Goal: Use online tool/utility: Utilize a website feature to perform a specific function

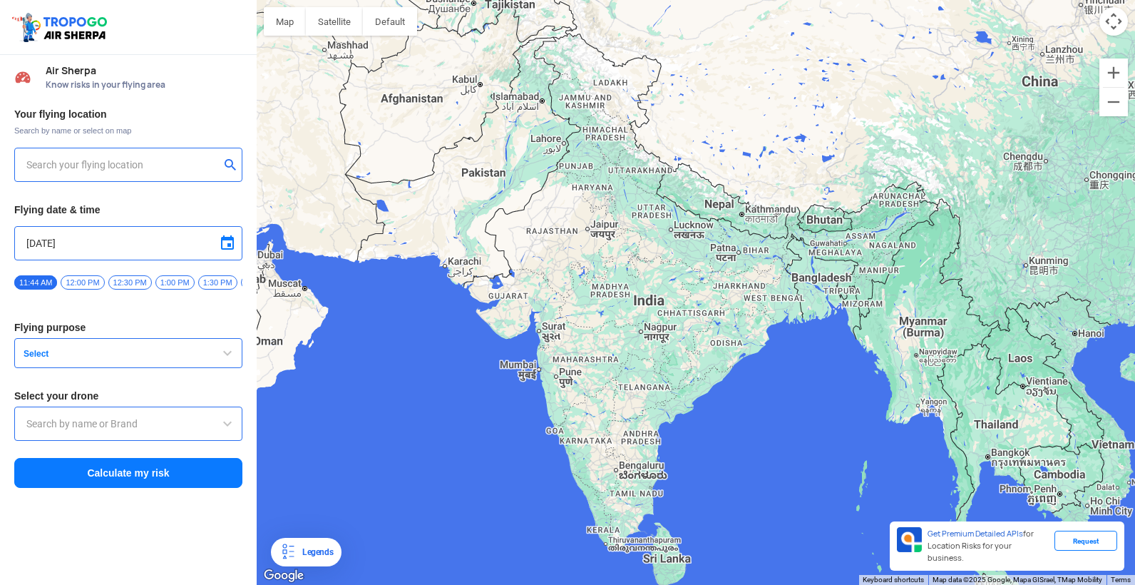
click at [228, 347] on span "button" at bounding box center [227, 352] width 17 height 17
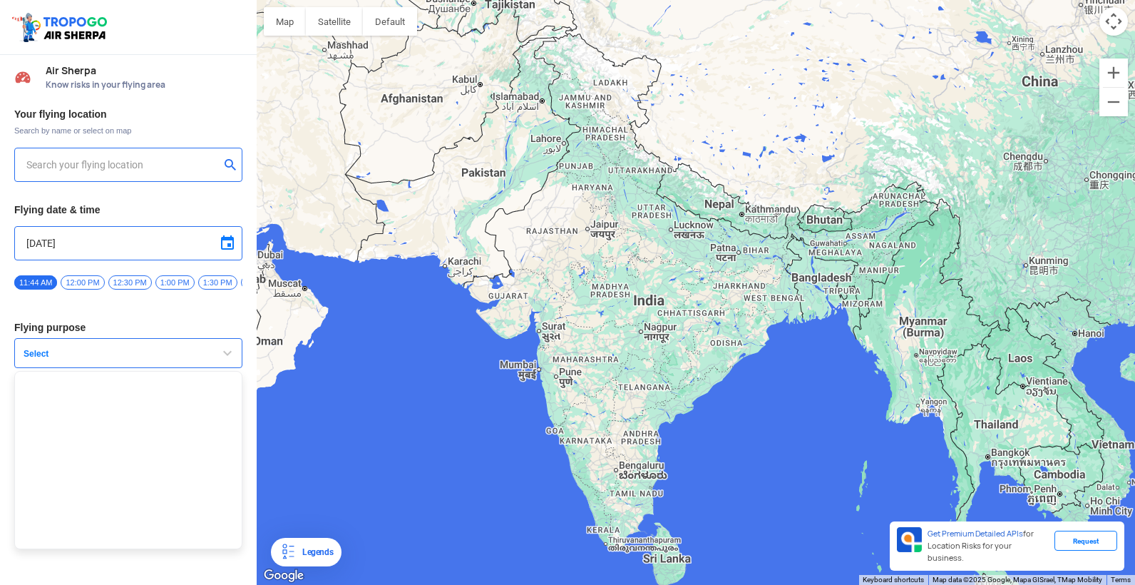
click at [225, 347] on span "button" at bounding box center [227, 352] width 17 height 17
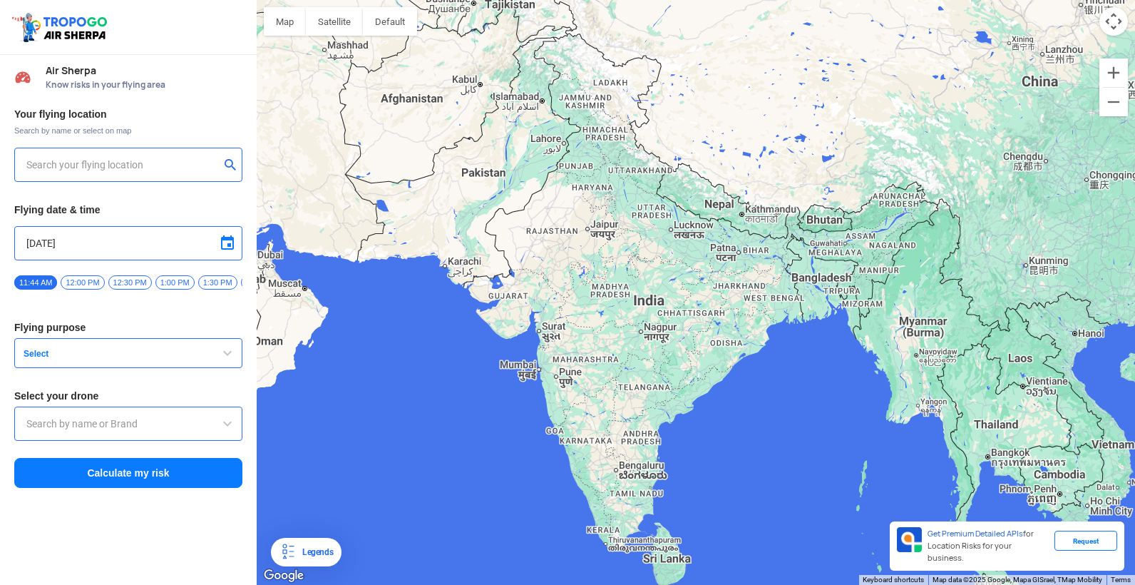
click at [225, 347] on span "button" at bounding box center [227, 352] width 17 height 17
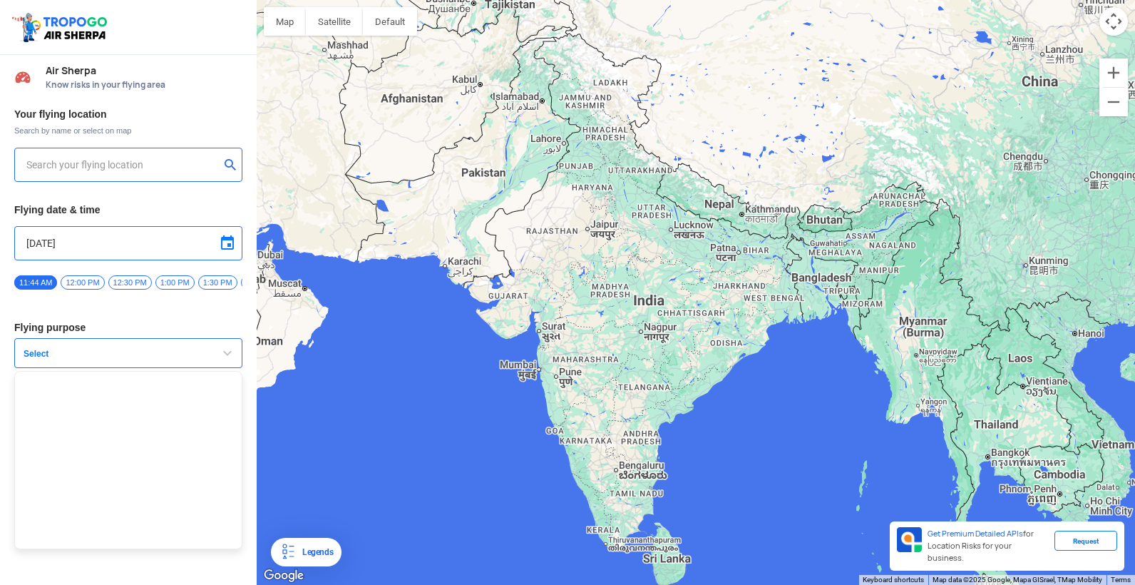
click at [225, 347] on span "button" at bounding box center [227, 352] width 17 height 17
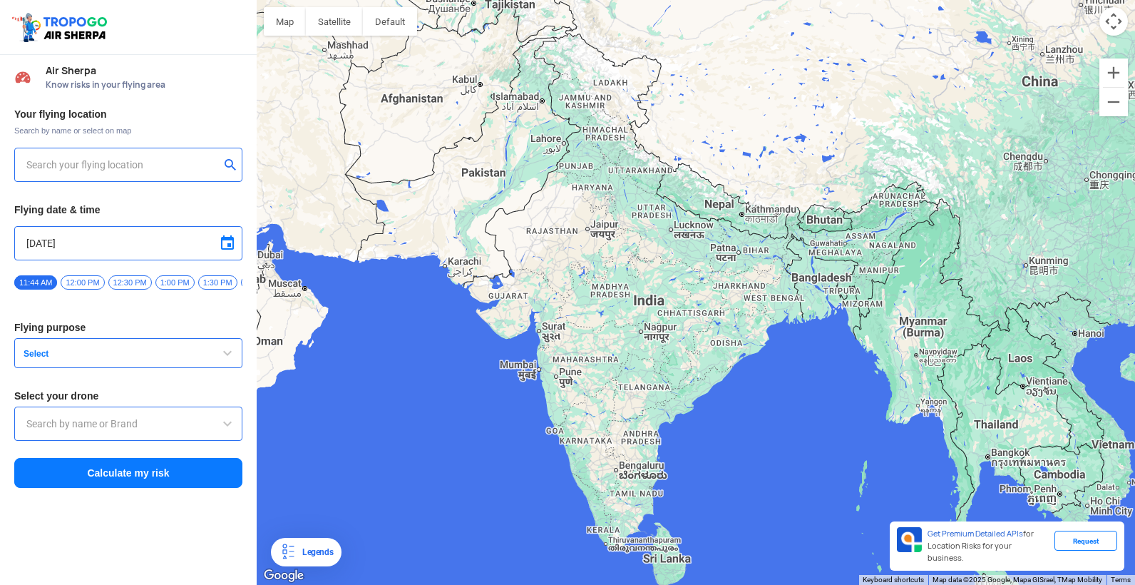
click at [225, 348] on span "button" at bounding box center [227, 352] width 17 height 17
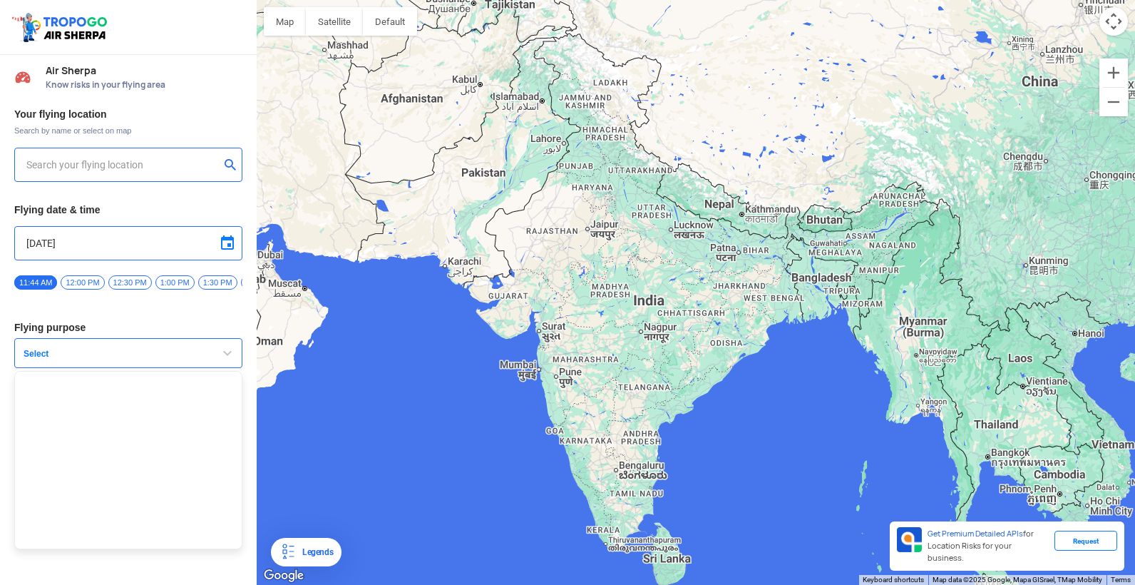
click at [225, 348] on span "button" at bounding box center [227, 352] width 17 height 17
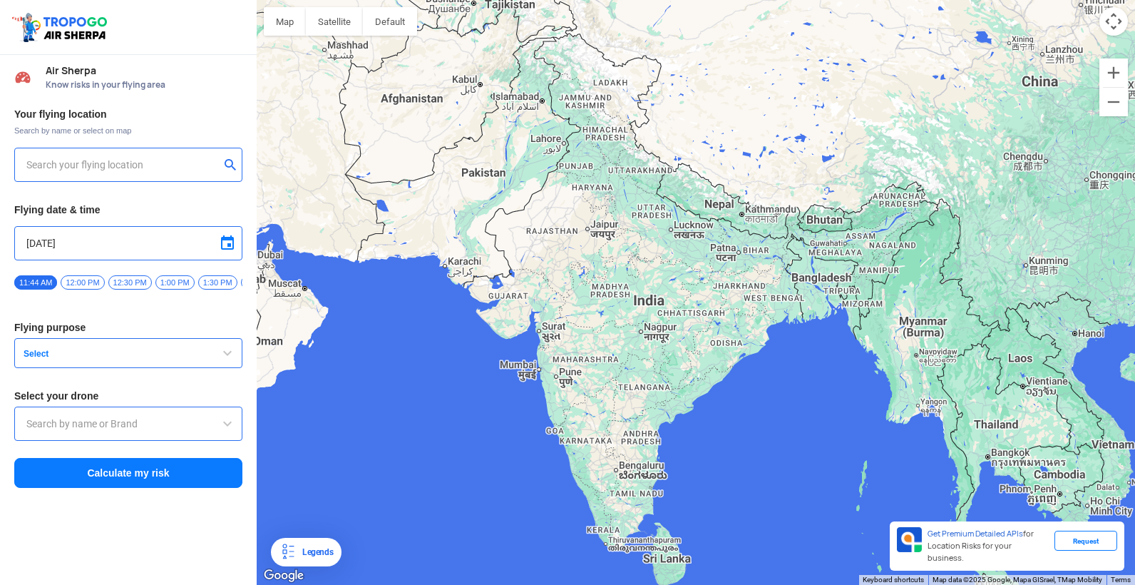
click at [225, 348] on span "button" at bounding box center [227, 352] width 17 height 17
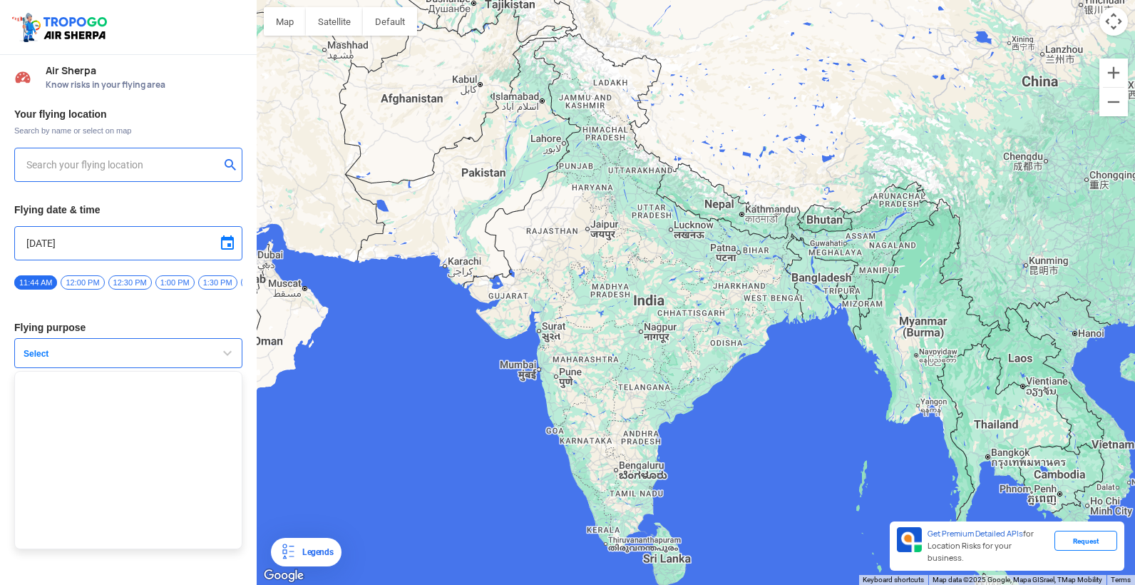
click at [225, 348] on span "button" at bounding box center [227, 352] width 17 height 17
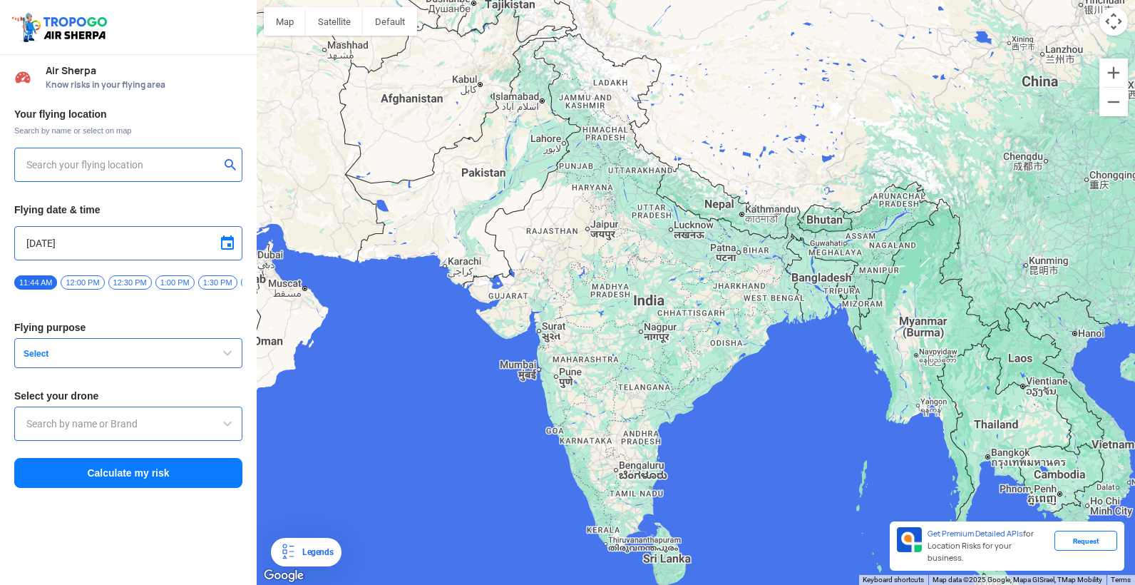
click at [225, 348] on span "button" at bounding box center [227, 352] width 17 height 17
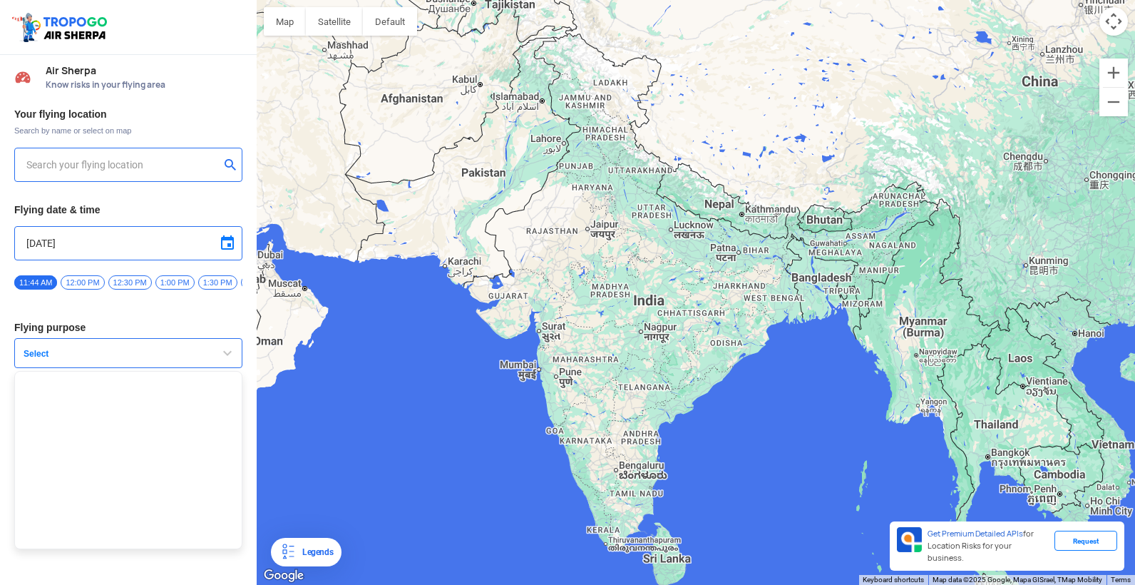
click at [225, 349] on span "button" at bounding box center [227, 352] width 17 height 17
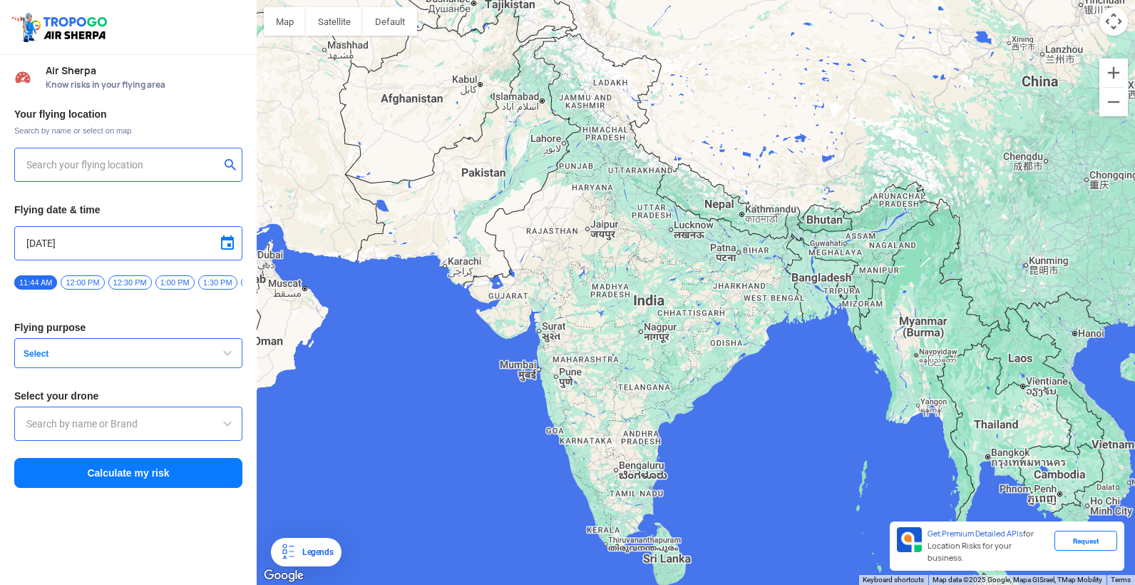
click at [175, 157] on input "text" at bounding box center [122, 164] width 193 height 17
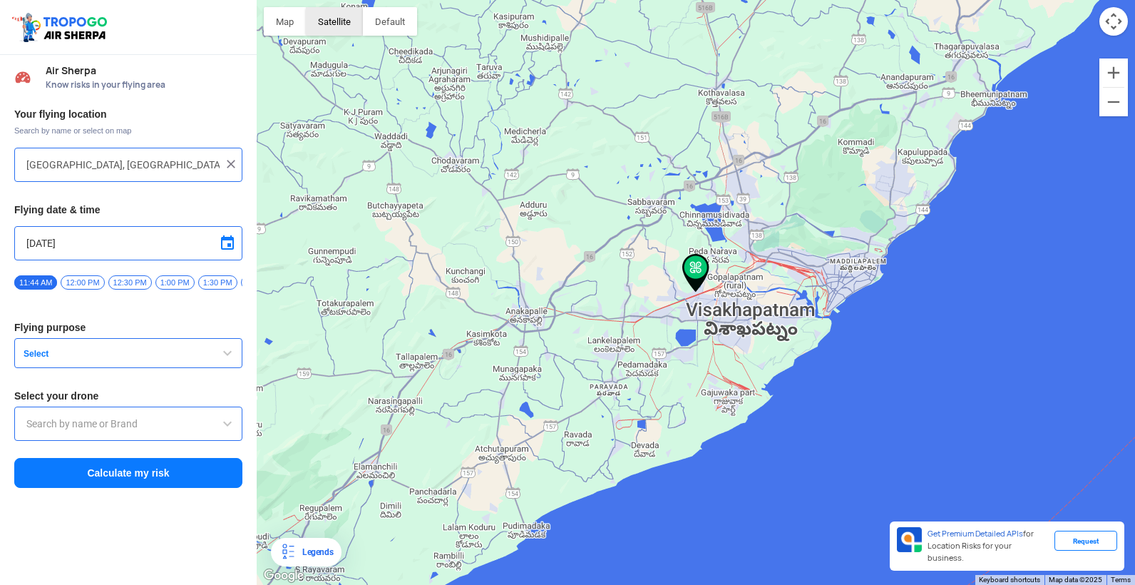
click at [327, 23] on button "Satellite" at bounding box center [334, 21] width 57 height 29
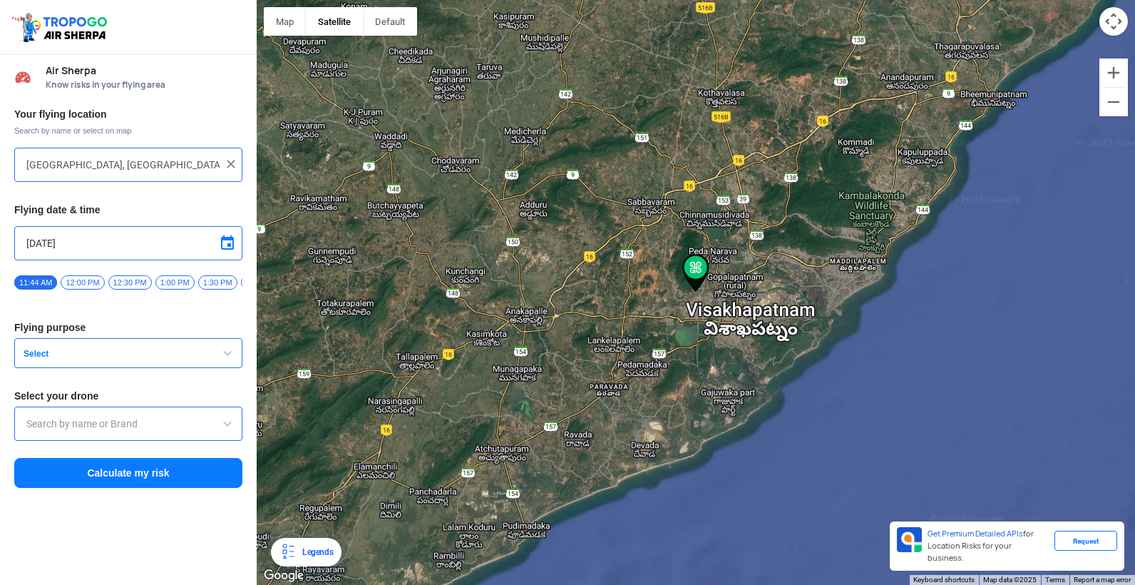
click at [711, 277] on div at bounding box center [696, 292] width 879 height 585
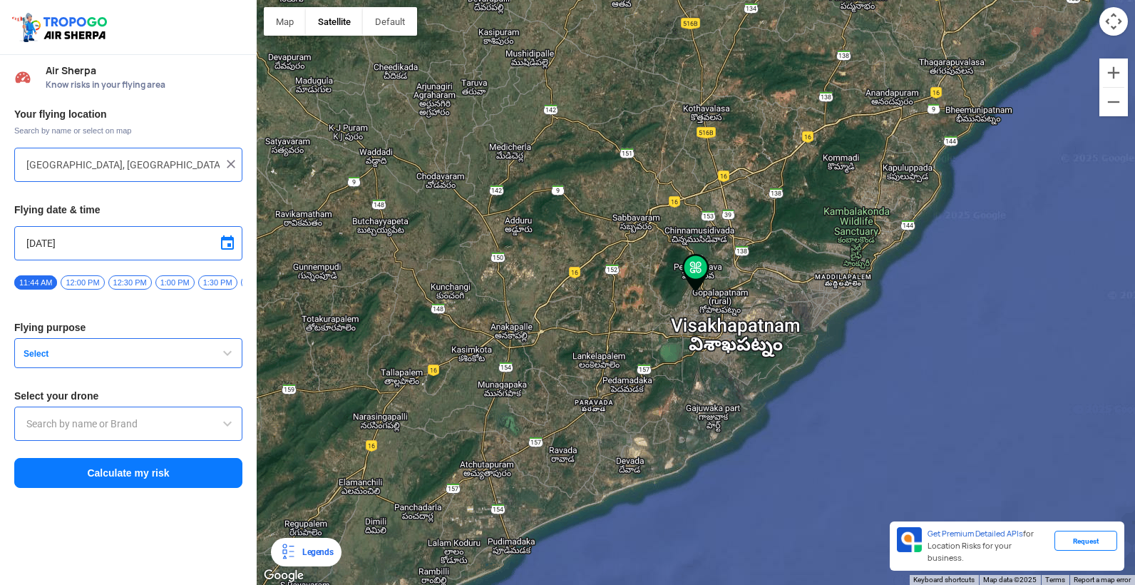
click at [711, 277] on div at bounding box center [696, 292] width 879 height 585
type input "4-22/1, Sivalayam Temple Area, Kothapalem, Visakhapatanam, Visakhapatnam, Andhr…"
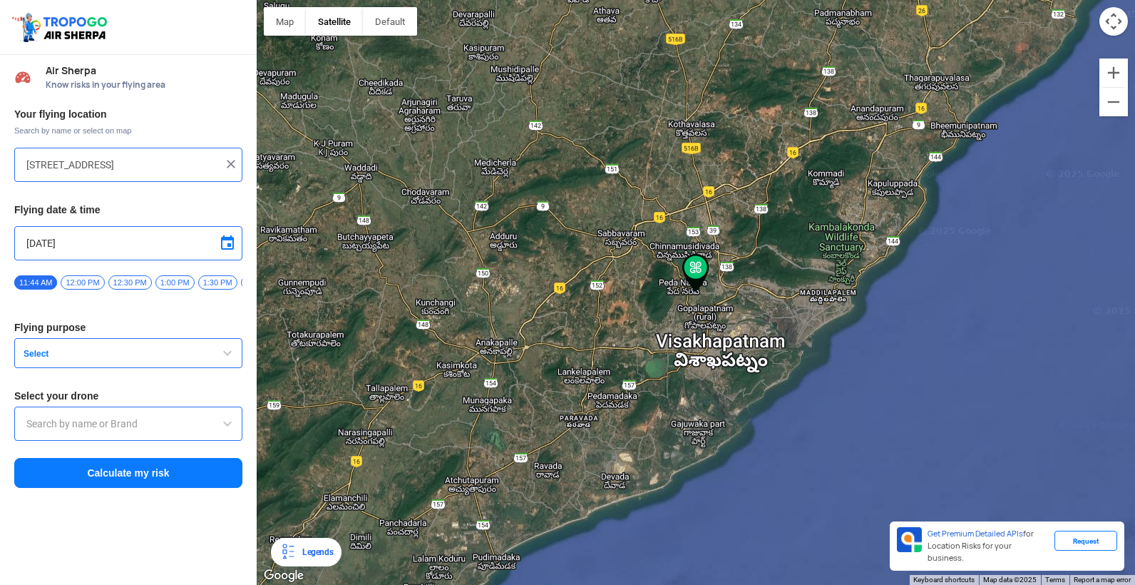
click at [683, 287] on img at bounding box center [696, 273] width 27 height 39
click at [227, 157] on img at bounding box center [231, 164] width 14 height 14
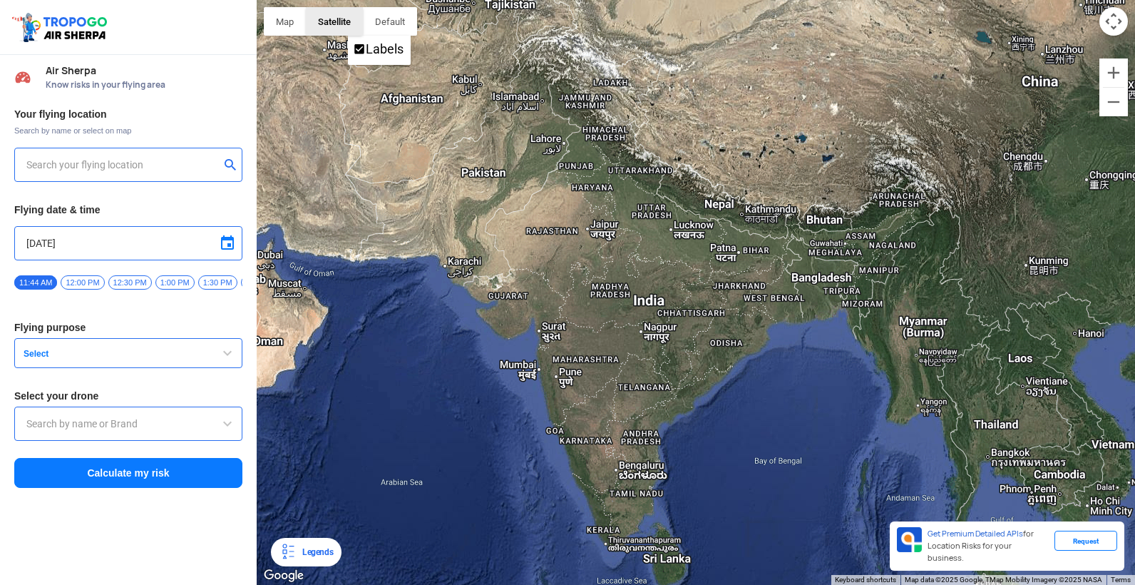
click at [321, 15] on button "Satellite" at bounding box center [334, 21] width 57 height 29
click at [65, 148] on div at bounding box center [128, 165] width 228 height 34
click at [61, 156] on input "text" at bounding box center [122, 164] width 193 height 17
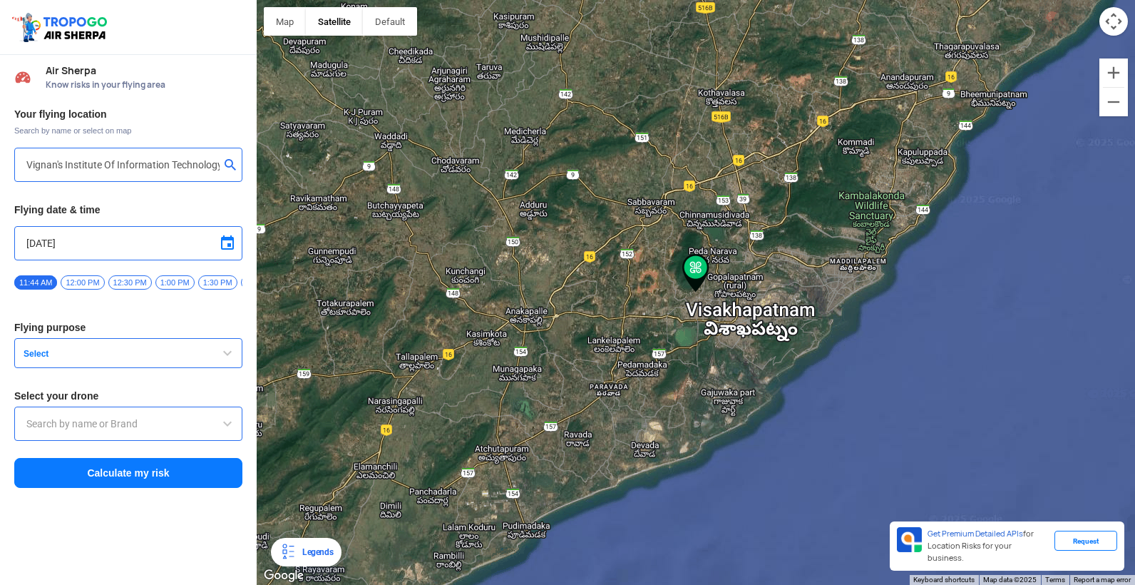
type input "Block D, Visakhapatnam, Andhra Pradesh 530049, India"
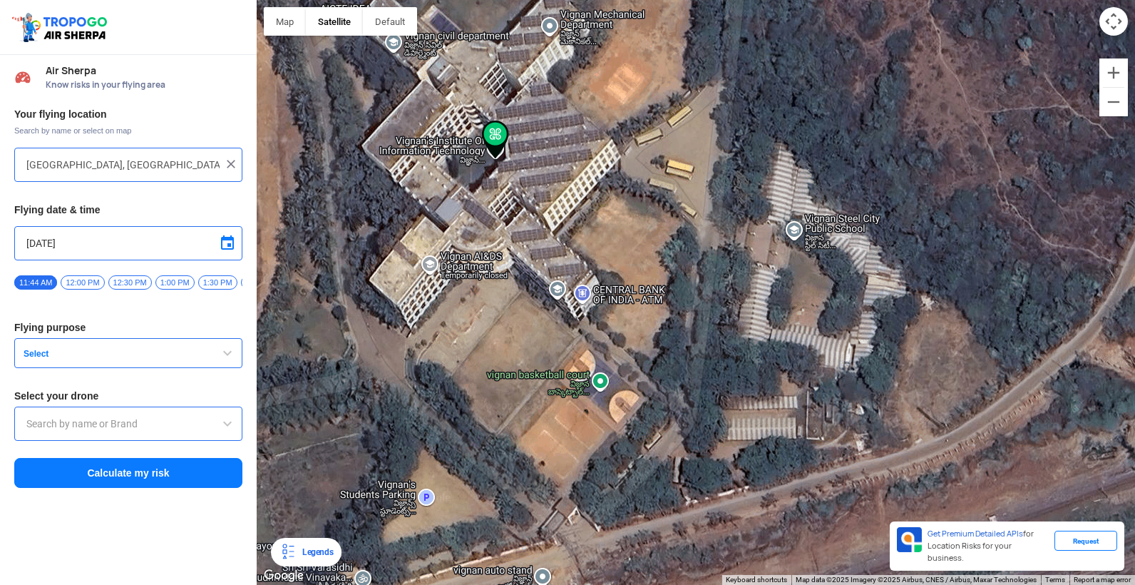
click at [208, 341] on button "Select" at bounding box center [128, 353] width 228 height 30
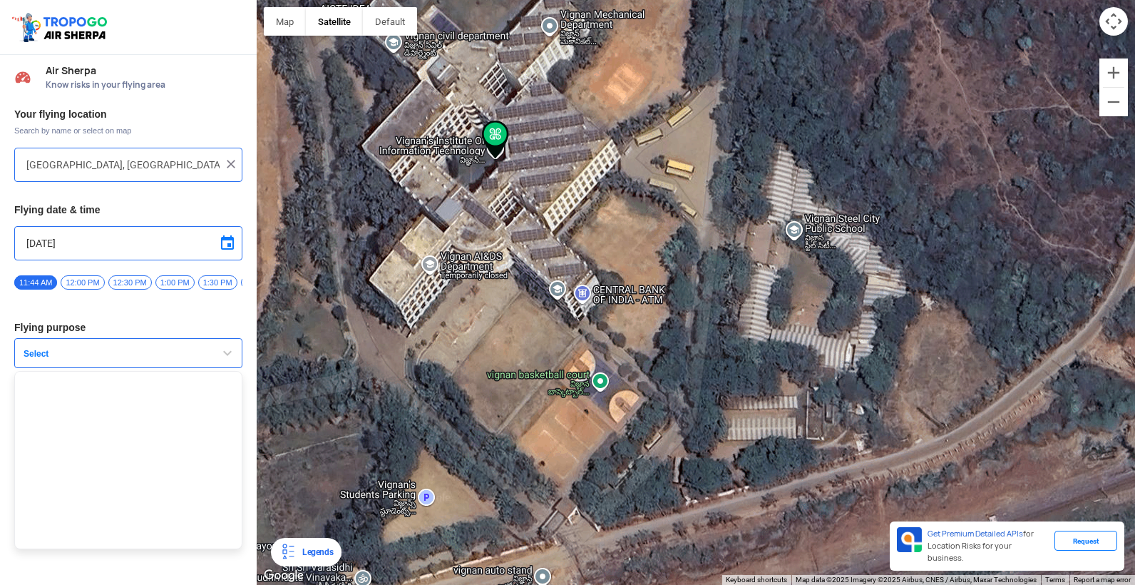
click at [216, 343] on button "Select" at bounding box center [128, 353] width 228 height 30
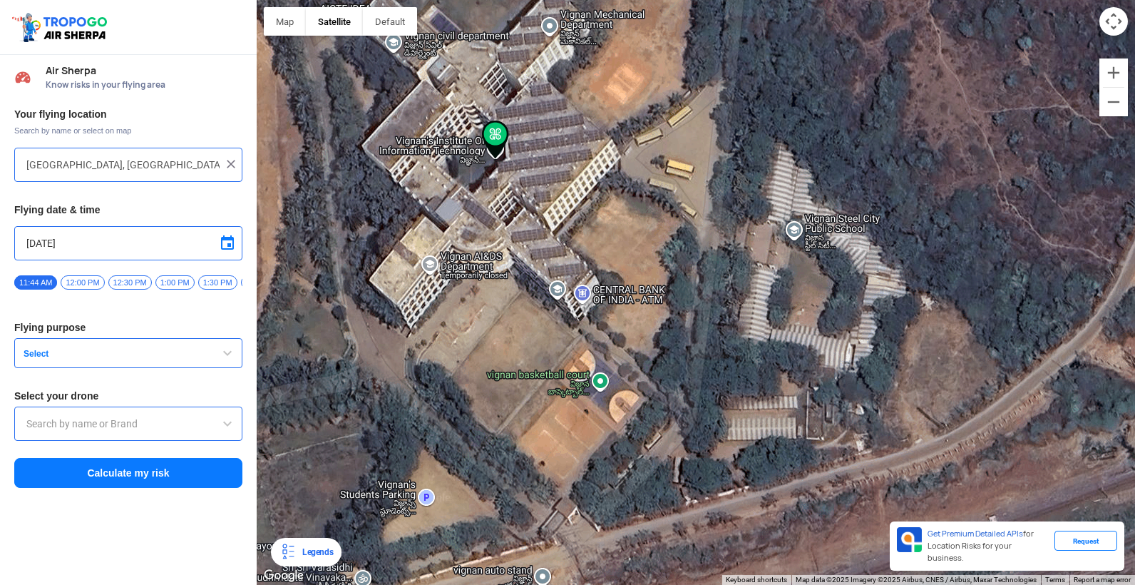
click at [216, 343] on button "Select" at bounding box center [128, 353] width 228 height 30
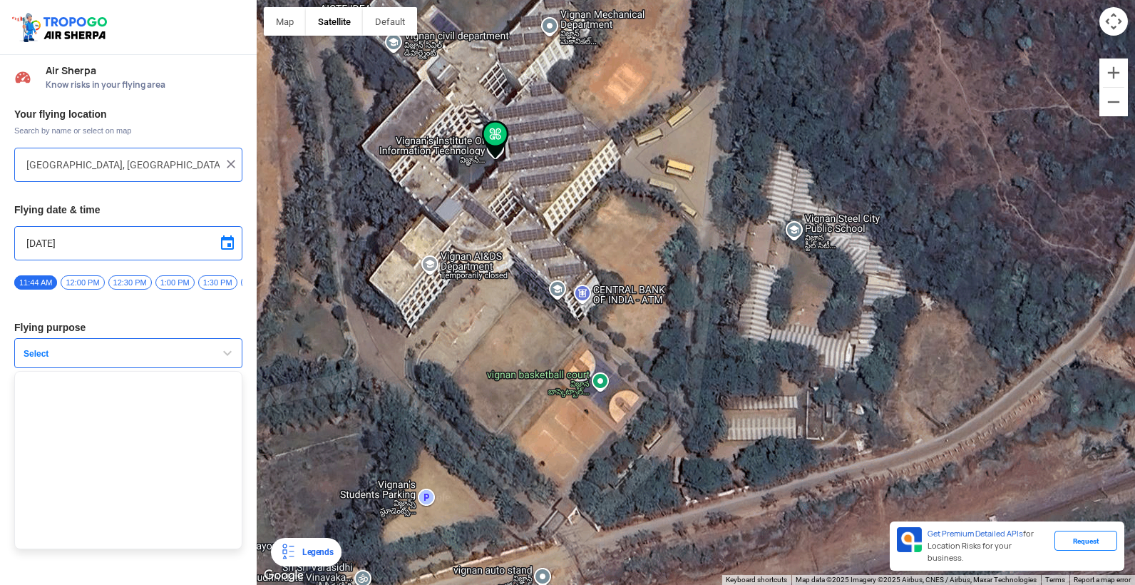
click at [216, 343] on button "Select" at bounding box center [128, 353] width 228 height 30
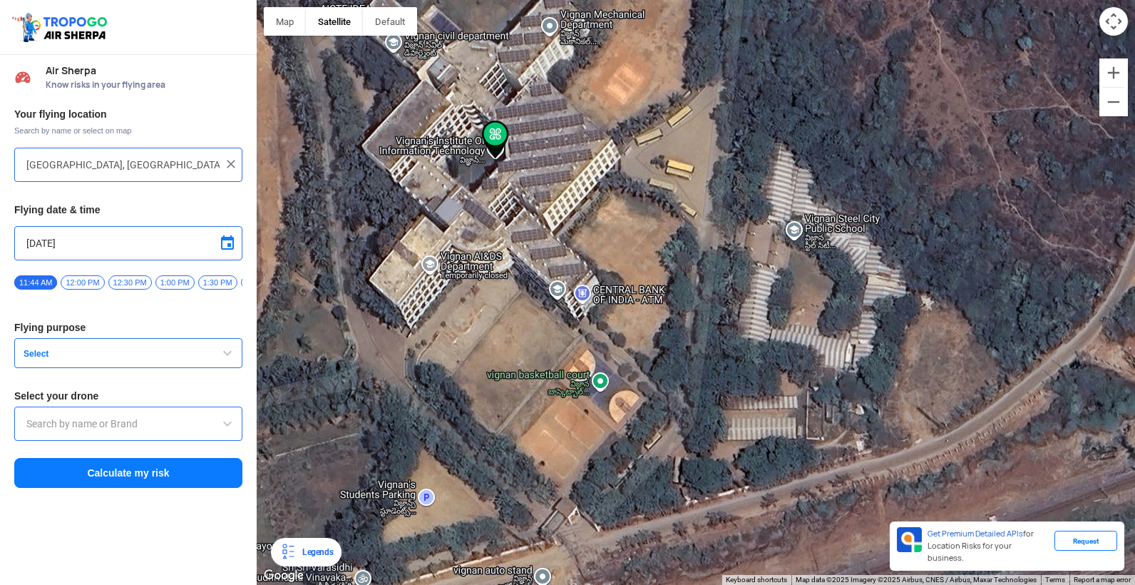
click at [198, 338] on button "Select" at bounding box center [128, 353] width 228 height 30
click at [76, 417] on input "text" at bounding box center [128, 423] width 204 height 17
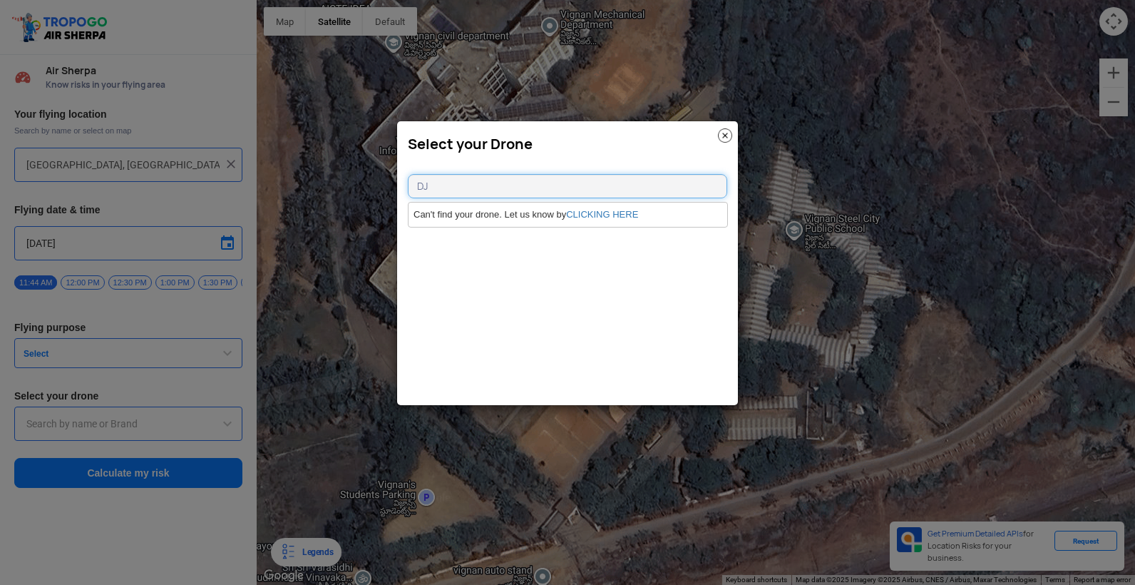
type input "DJ"
click at [727, 131] on img at bounding box center [725, 135] width 14 height 14
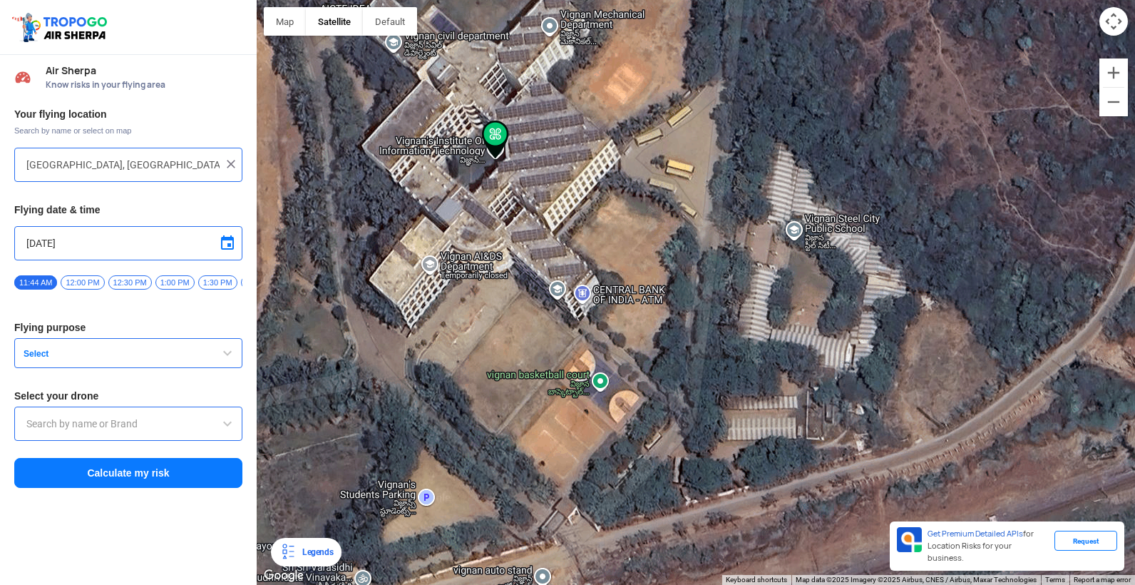
click at [136, 349] on span "Select" at bounding box center [107, 353] width 178 height 11
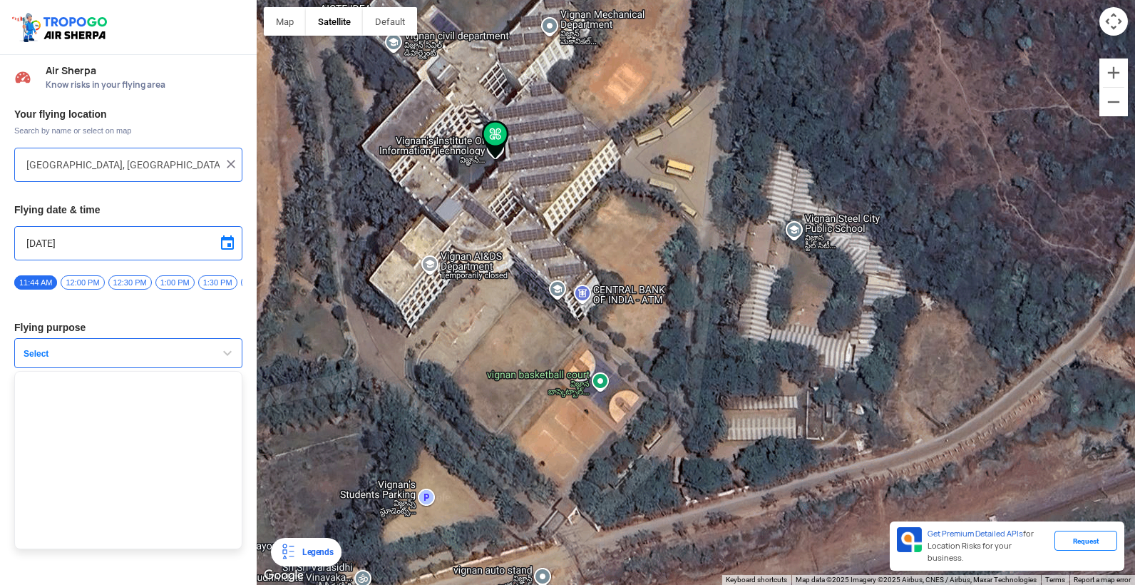
click at [136, 349] on span "Select" at bounding box center [107, 353] width 178 height 11
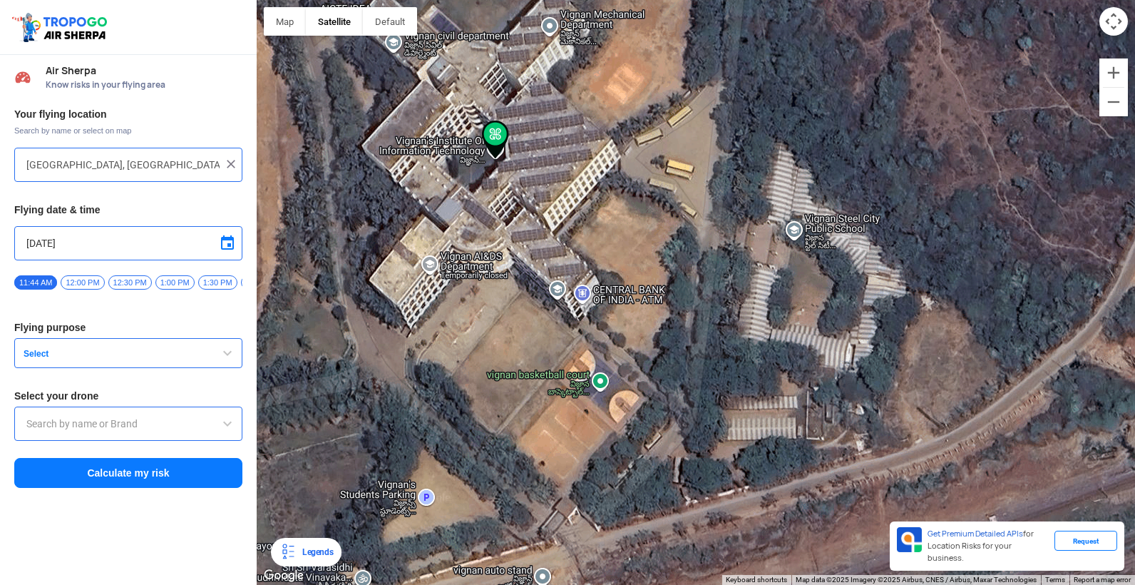
click at [136, 349] on span "Select" at bounding box center [107, 353] width 178 height 11
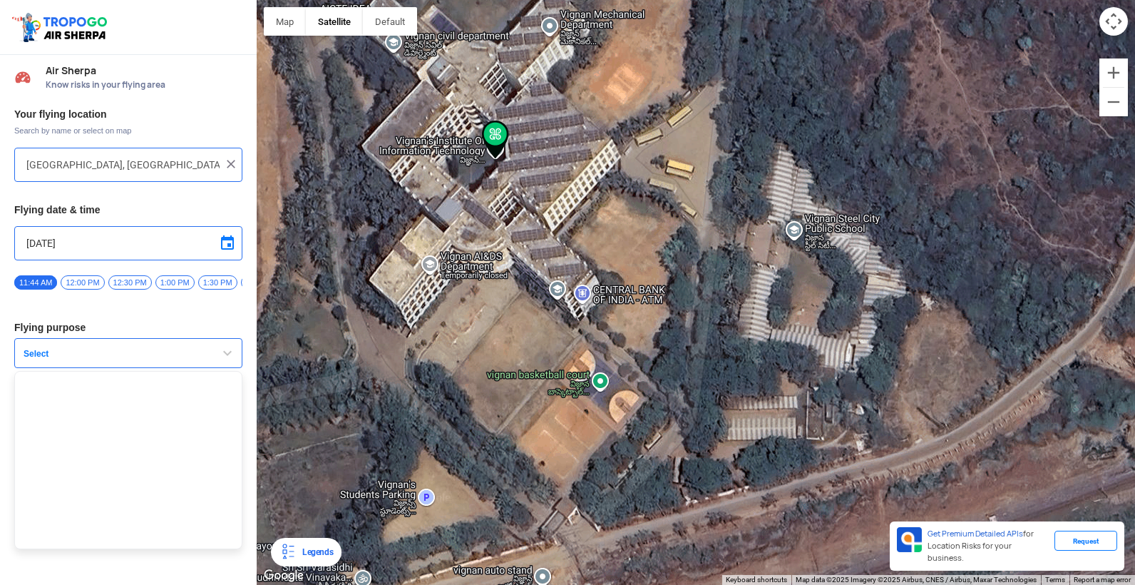
click at [136, 349] on span "Select" at bounding box center [107, 353] width 178 height 11
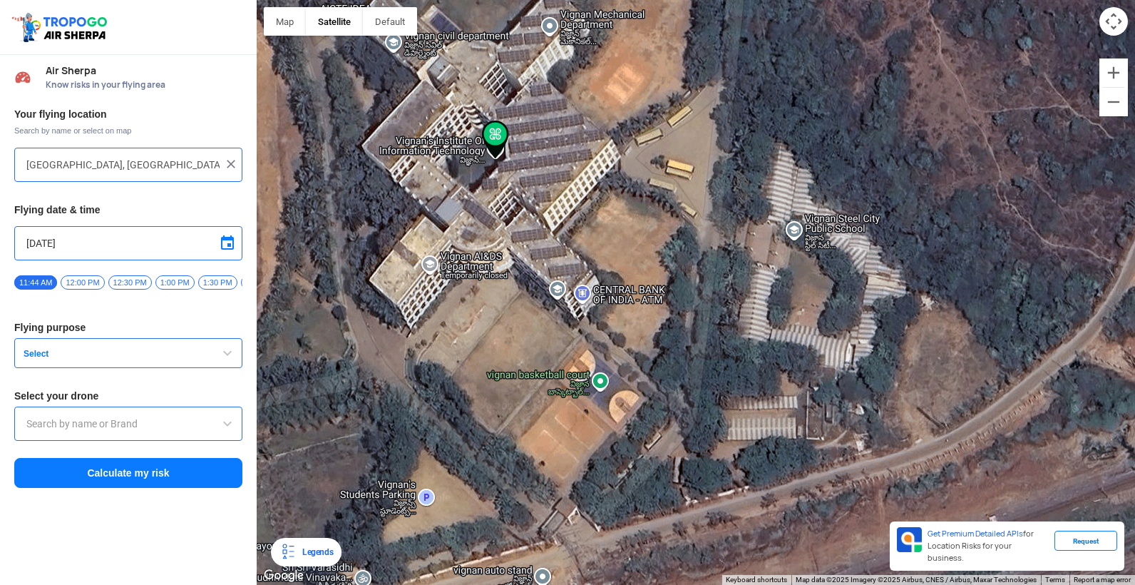
click at [234, 157] on img at bounding box center [231, 164] width 14 height 14
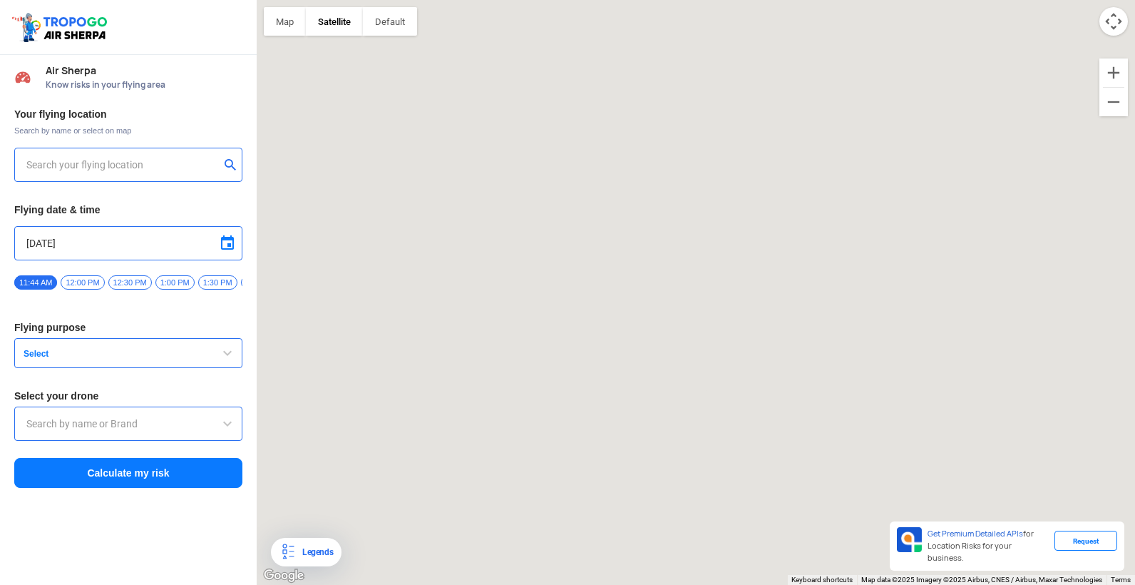
click at [234, 159] on button "submit" at bounding box center [233, 166] width 17 height 14
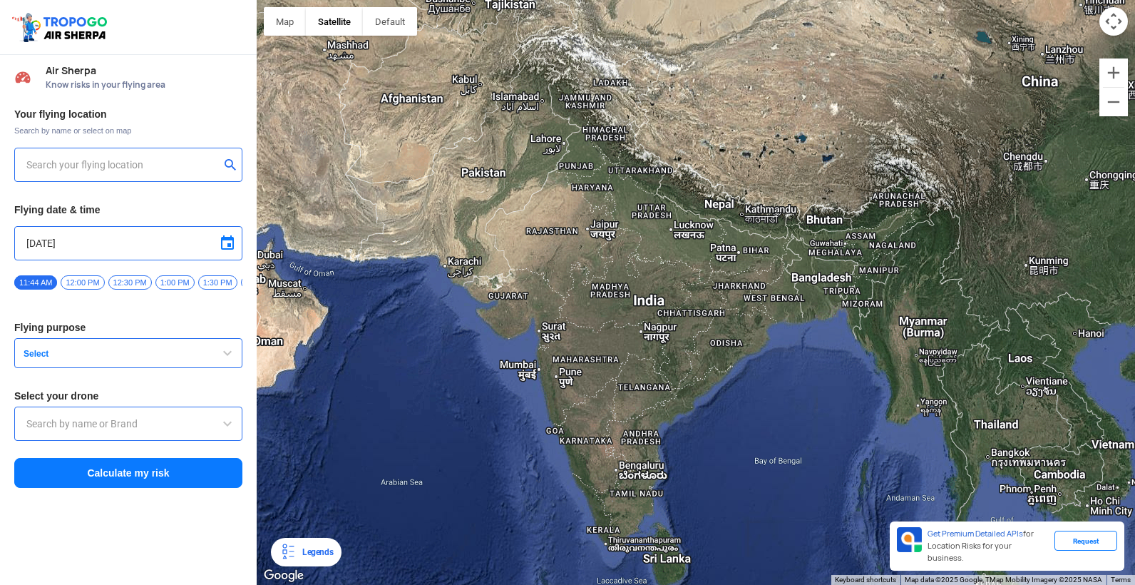
click at [212, 148] on div at bounding box center [128, 165] width 228 height 34
click at [201, 156] on input "text" at bounding box center [122, 164] width 193 height 17
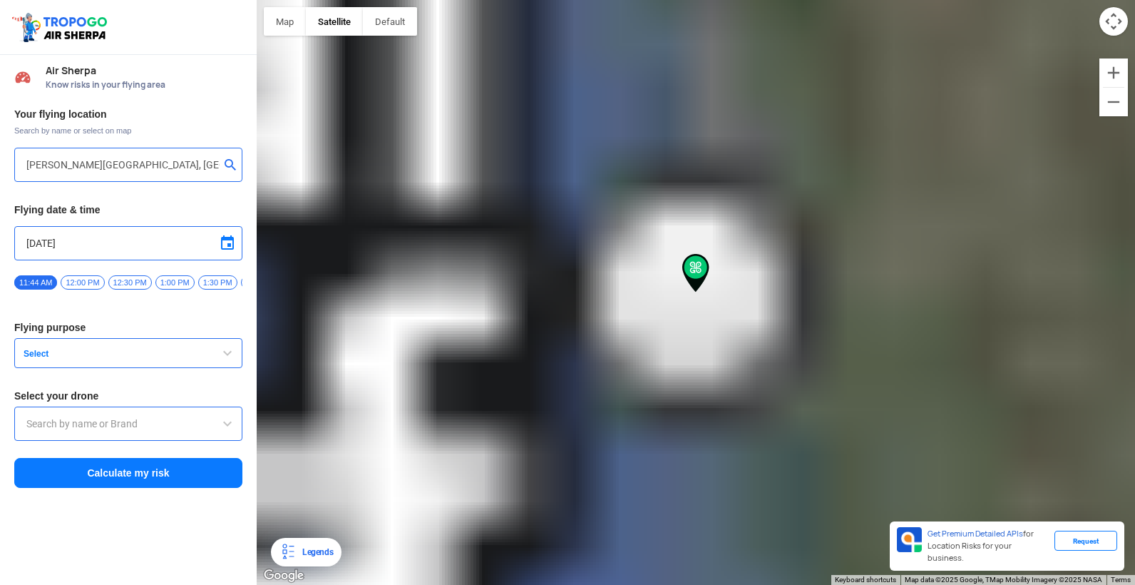
type input "D Rd, Churchgate, Mumbai, Maharashtra 400020, India"
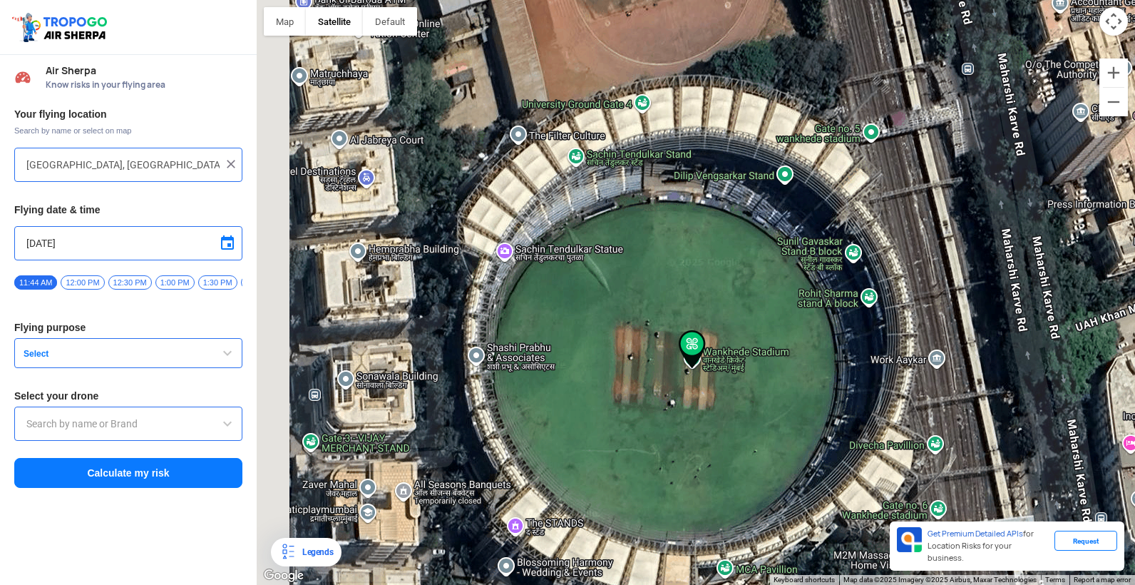
drag, startPoint x: 558, startPoint y: 154, endPoint x: 685, endPoint y: 382, distance: 261.2
click at [685, 382] on div at bounding box center [696, 292] width 879 height 585
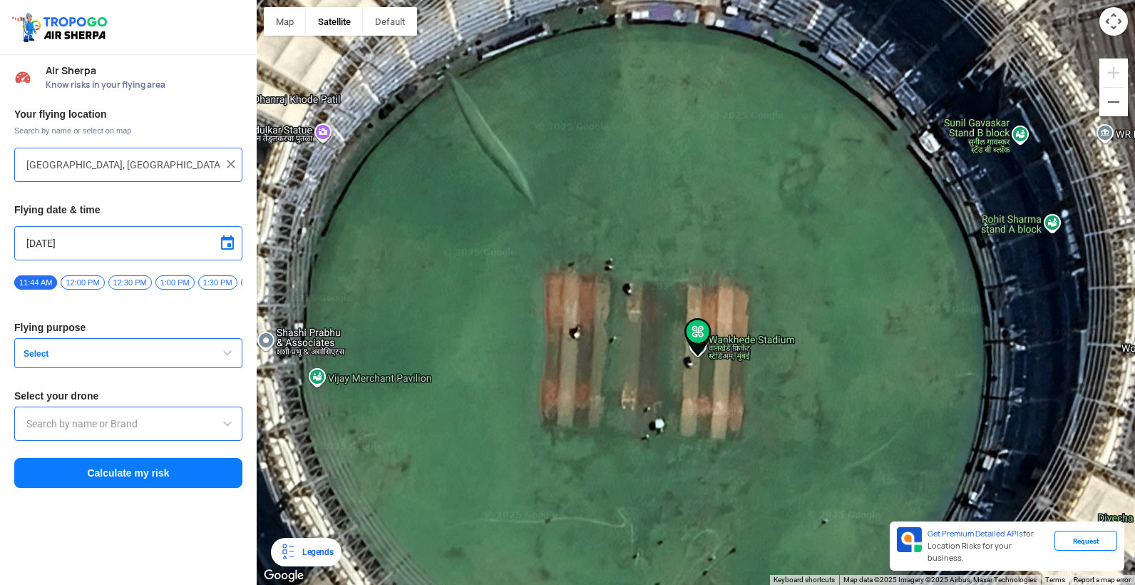
click at [228, 157] on img at bounding box center [231, 164] width 14 height 14
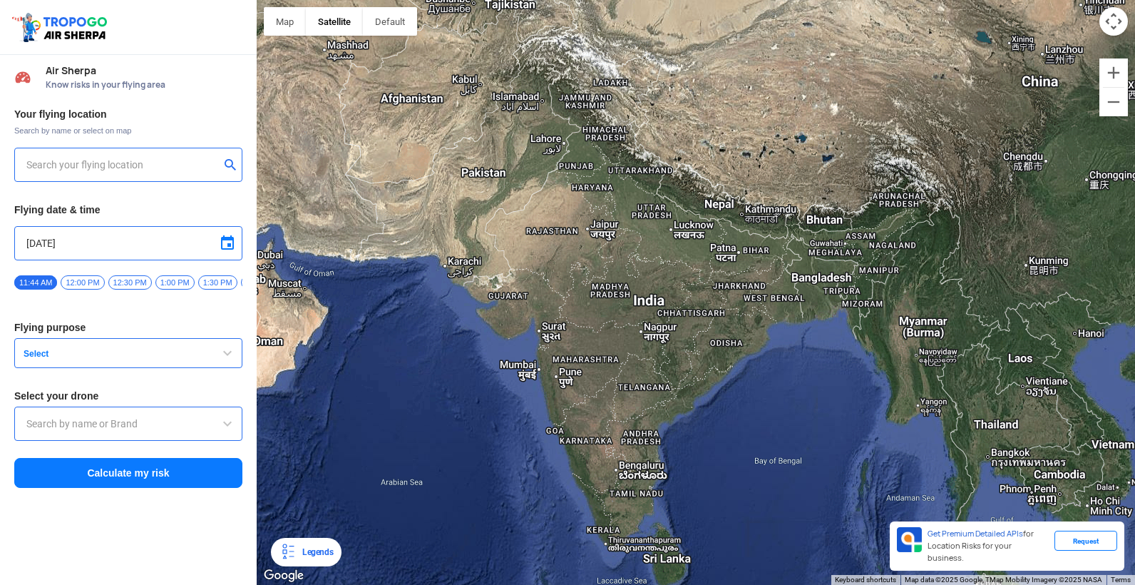
click at [195, 156] on input "text" at bounding box center [122, 164] width 193 height 17
type input "Block D, Visakhapatnam, Andhra Pradesh 530049, India"
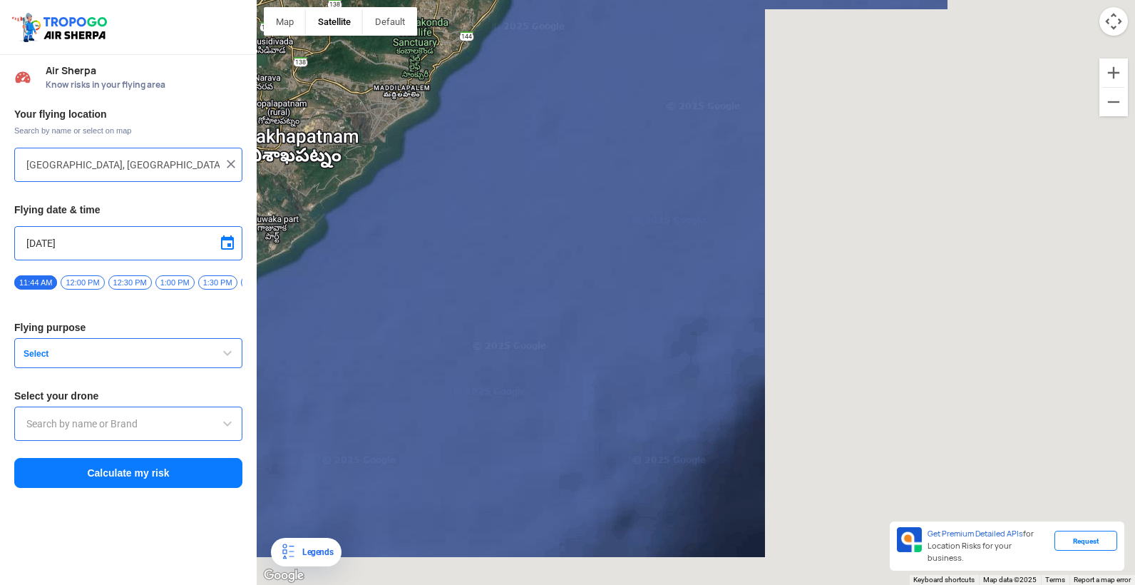
drag, startPoint x: 454, startPoint y: 121, endPoint x: -2, endPoint y: -53, distance: 487.6
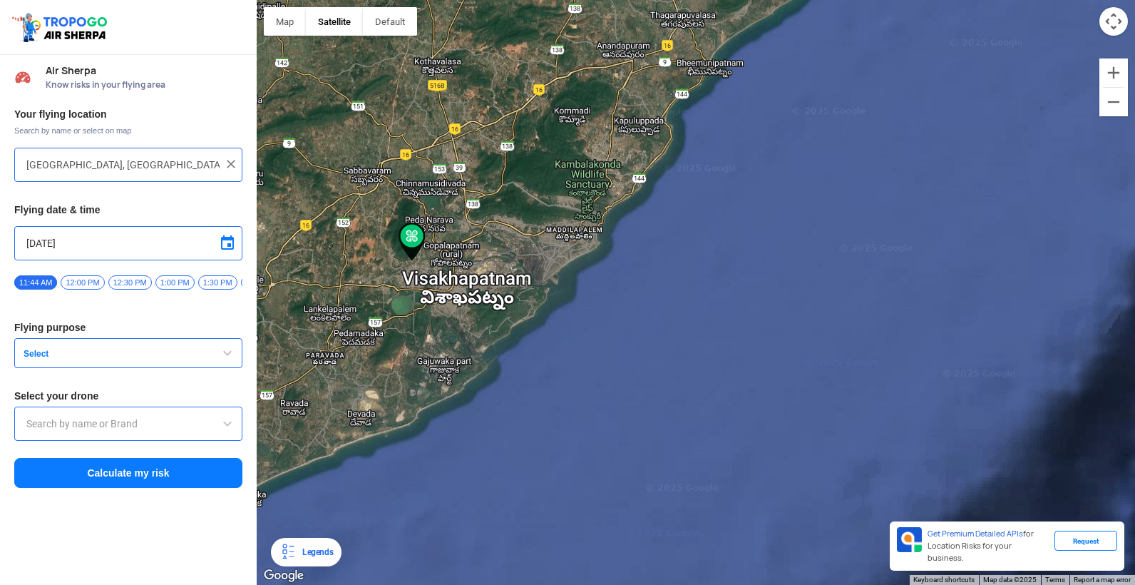
drag, startPoint x: 329, startPoint y: 247, endPoint x: 504, endPoint y: 385, distance: 222.9
click at [504, 385] on div at bounding box center [696, 292] width 879 height 585
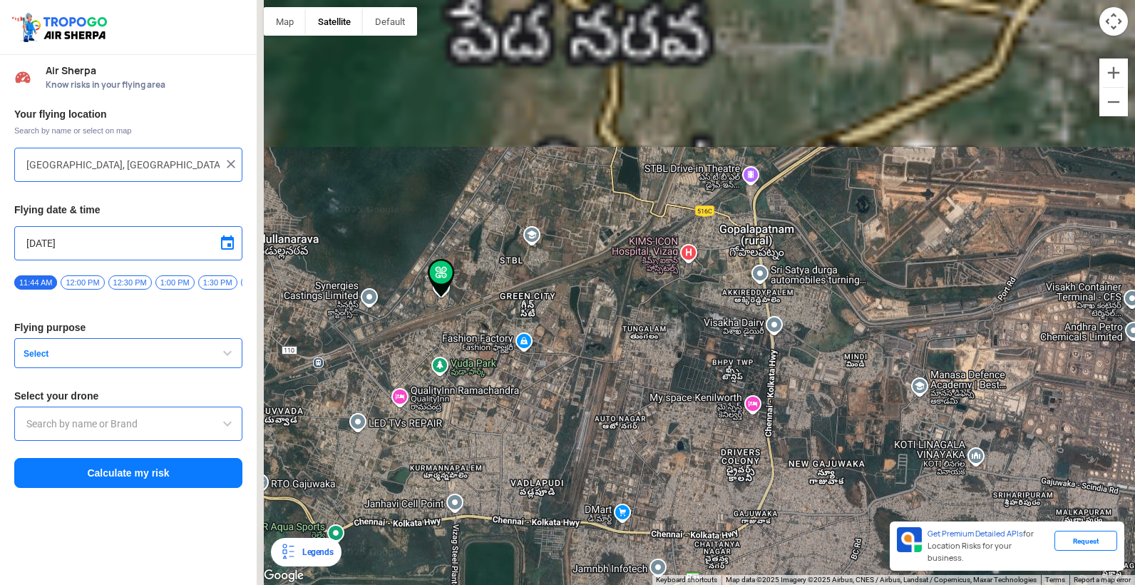
drag, startPoint x: 373, startPoint y: 121, endPoint x: 462, endPoint y: 354, distance: 249.7
click at [462, 354] on div at bounding box center [696, 292] width 879 height 585
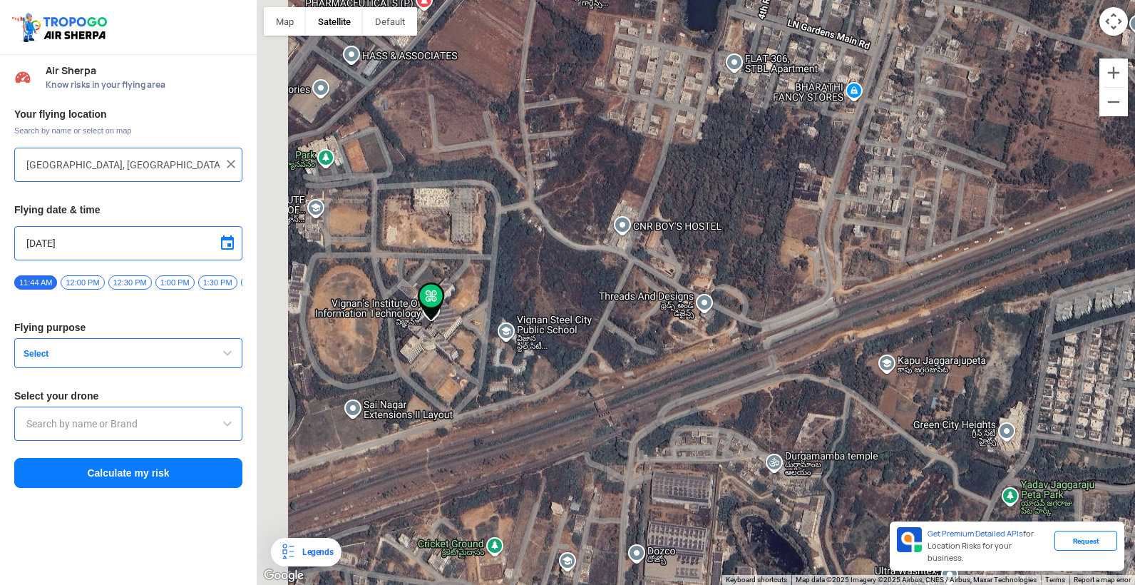
drag, startPoint x: 342, startPoint y: 377, endPoint x: 391, endPoint y: 402, distance: 55.5
click at [391, 402] on div at bounding box center [696, 292] width 879 height 585
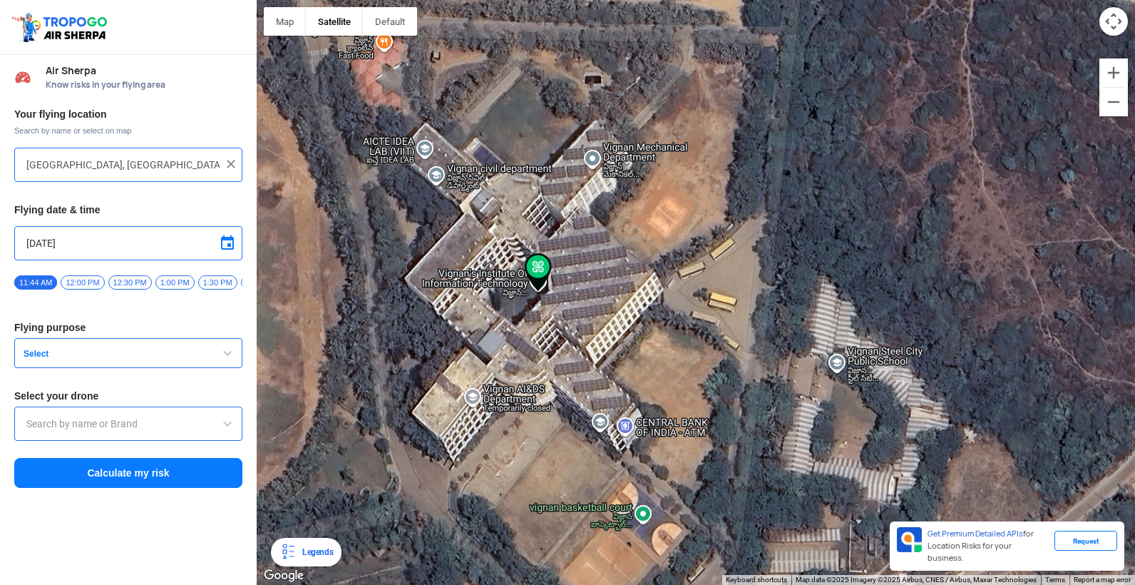
drag, startPoint x: 499, startPoint y: 282, endPoint x: 514, endPoint y: 431, distance: 149.0
click at [506, 432] on div at bounding box center [696, 292] width 879 height 585
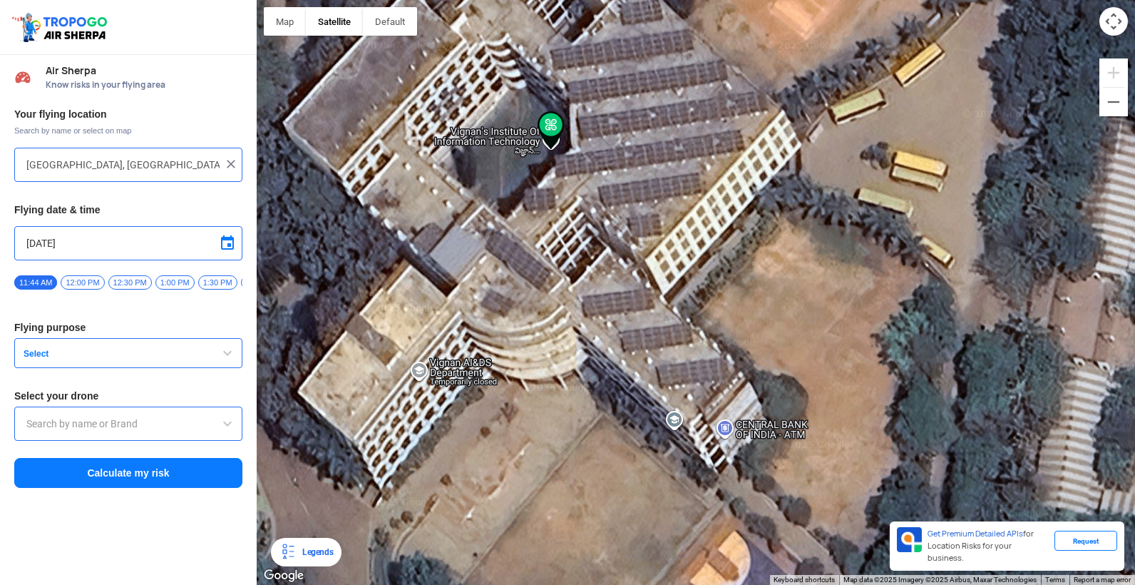
click at [70, 338] on button "Select" at bounding box center [128, 353] width 228 height 30
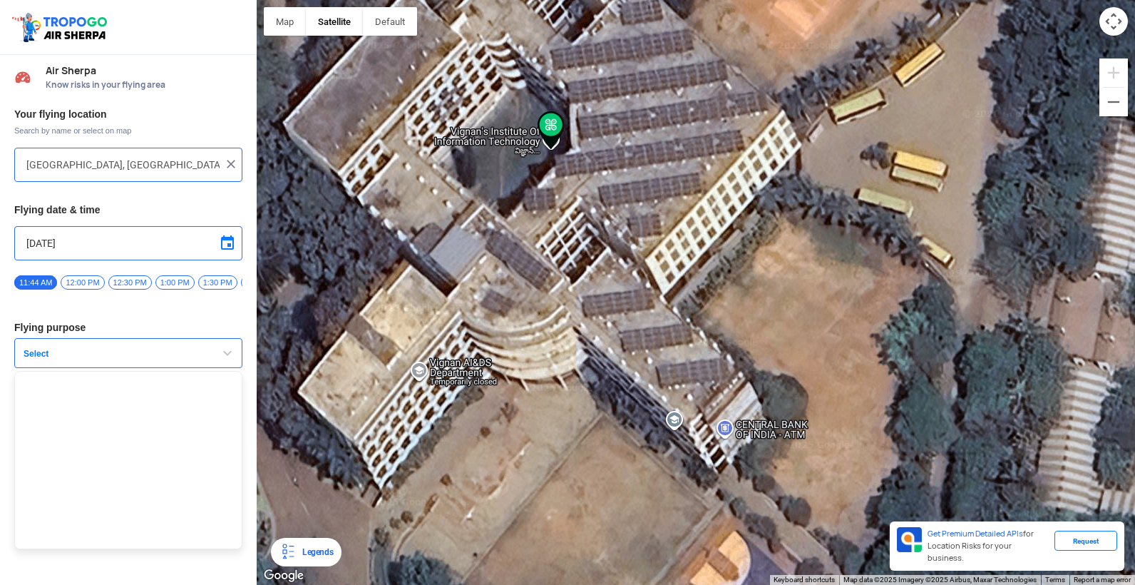
click at [69, 336] on div "Your flying location Search by name or select on map Block D, Visakhapatnam, An…" at bounding box center [128, 299] width 257 height 396
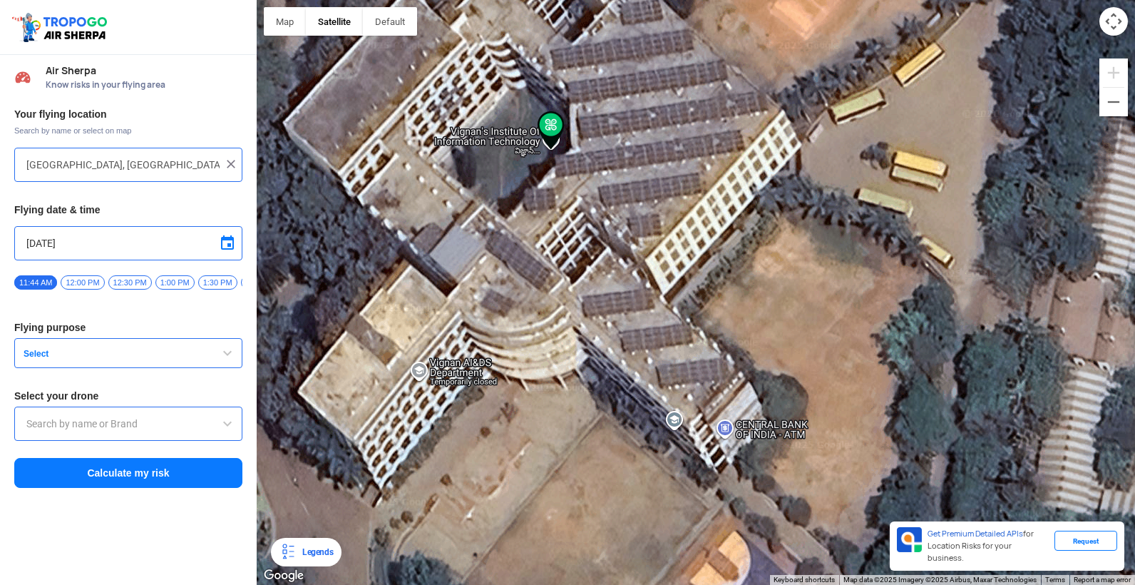
click at [85, 421] on input "text" at bounding box center [128, 423] width 204 height 17
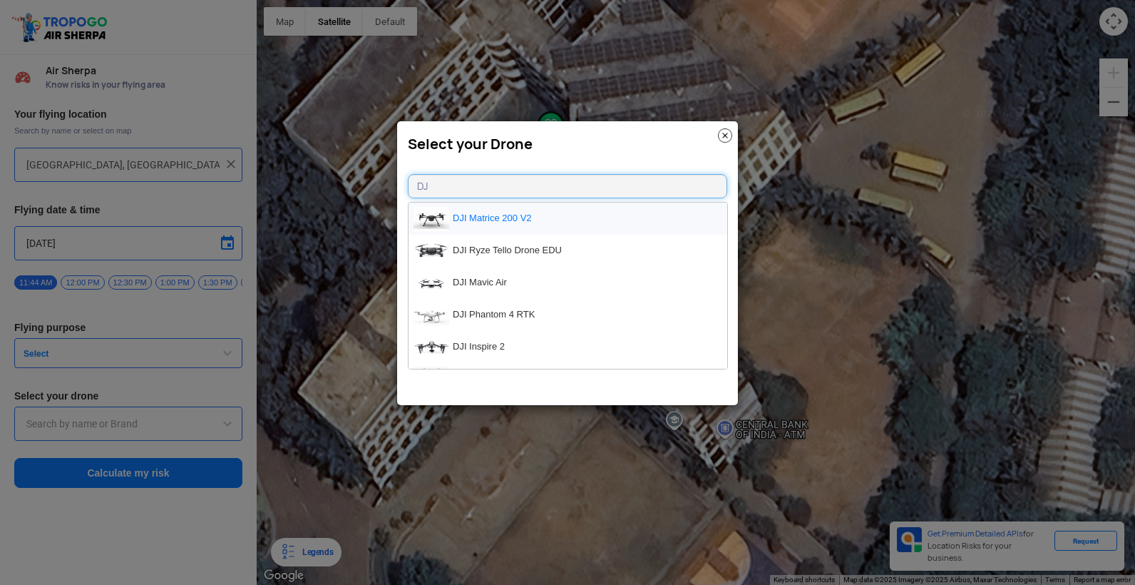
type input "DJ"
click at [473, 218] on li "DJI Matrice 200 V2" at bounding box center [568, 219] width 319 height 32
type input "DJI Matrice 200 V2"
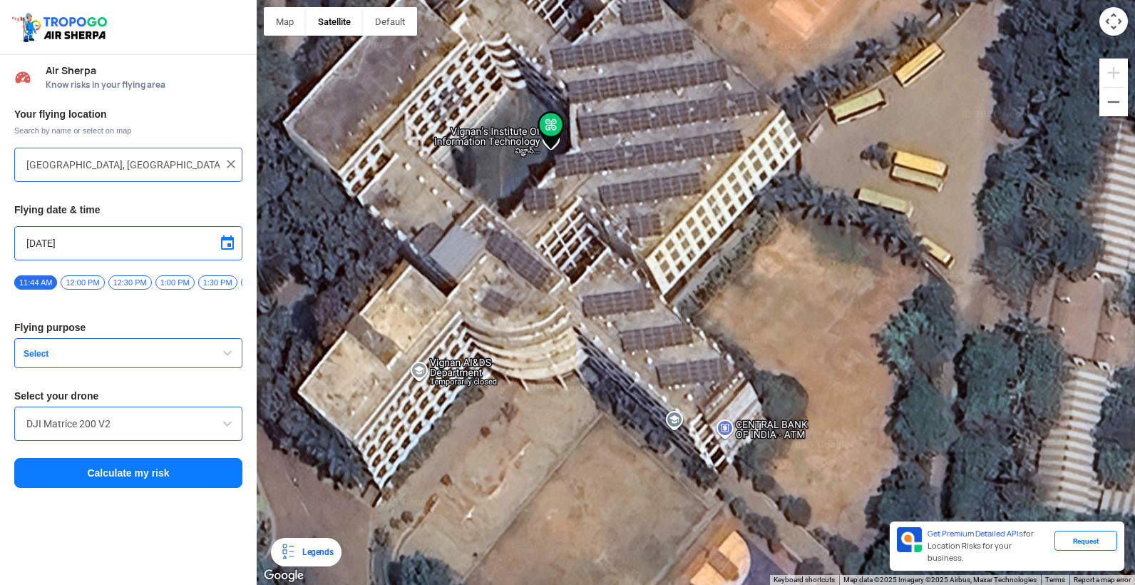
click at [233, 338] on button "Select" at bounding box center [128, 353] width 228 height 30
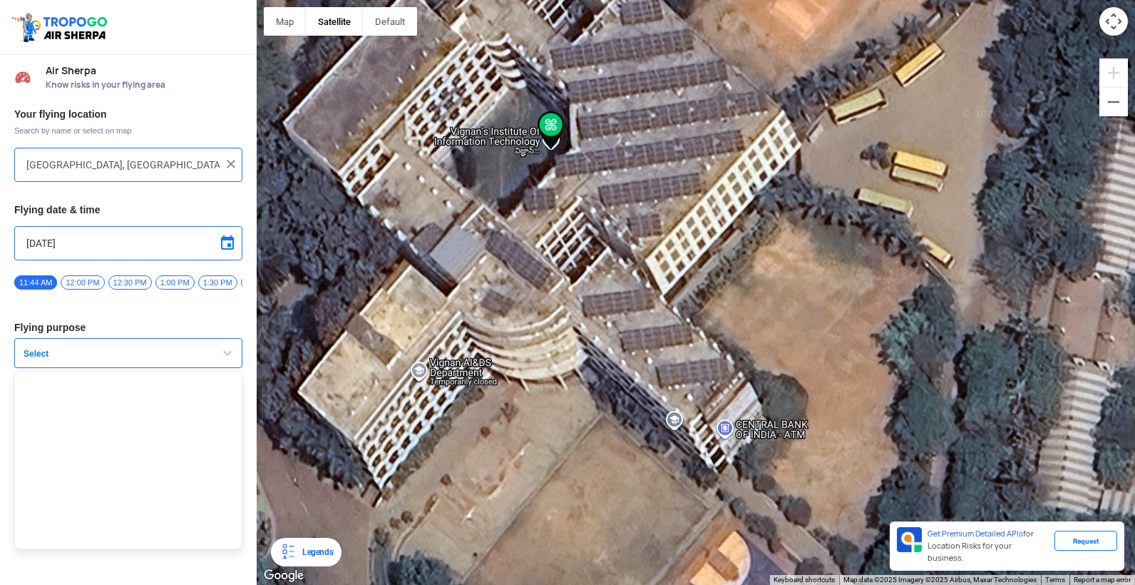
click at [233, 338] on button "Select" at bounding box center [128, 353] width 228 height 30
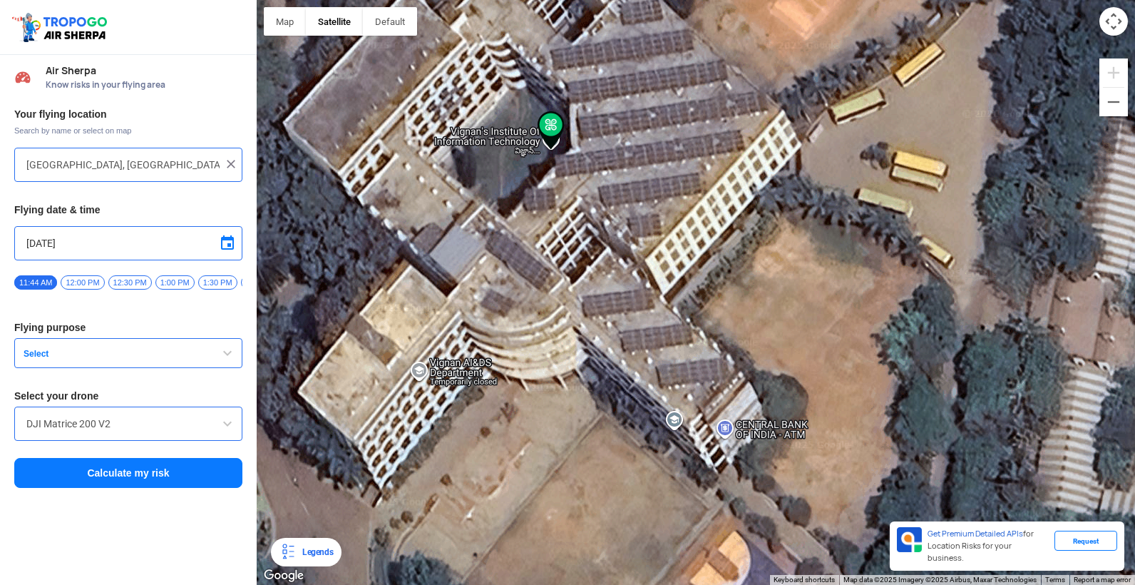
click at [155, 469] on button "Calculate my risk" at bounding box center [128, 473] width 228 height 30
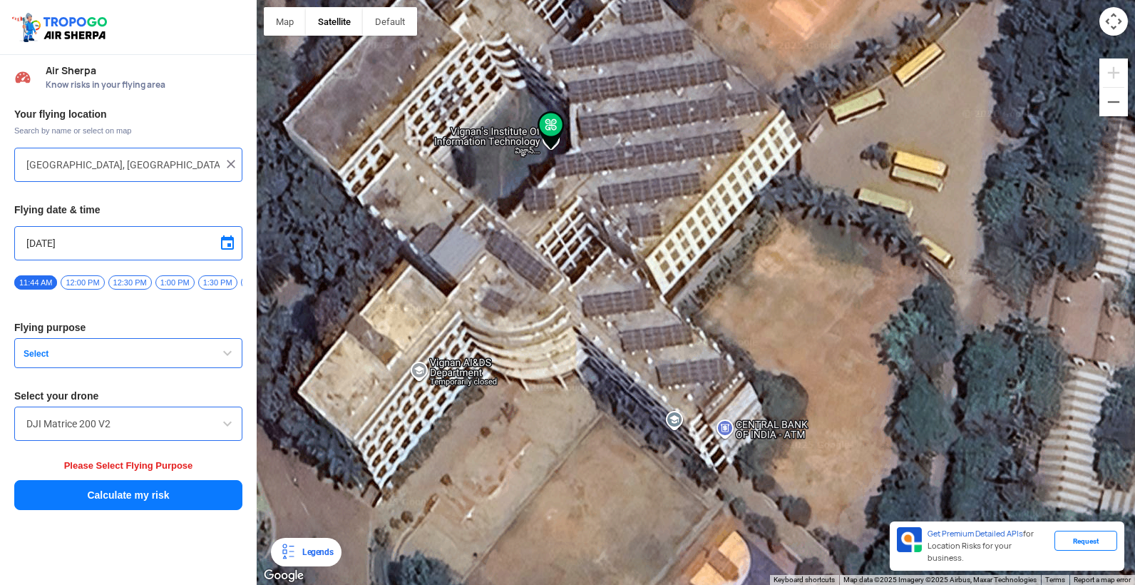
click at [194, 354] on button "Select" at bounding box center [128, 353] width 228 height 30
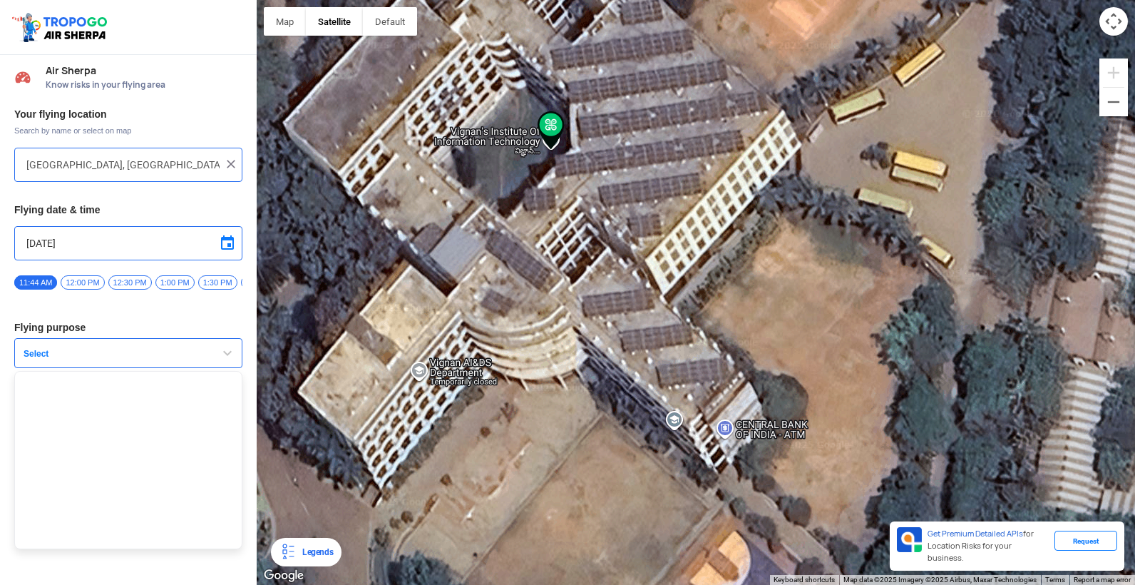
click at [195, 352] on button "Select" at bounding box center [128, 353] width 228 height 30
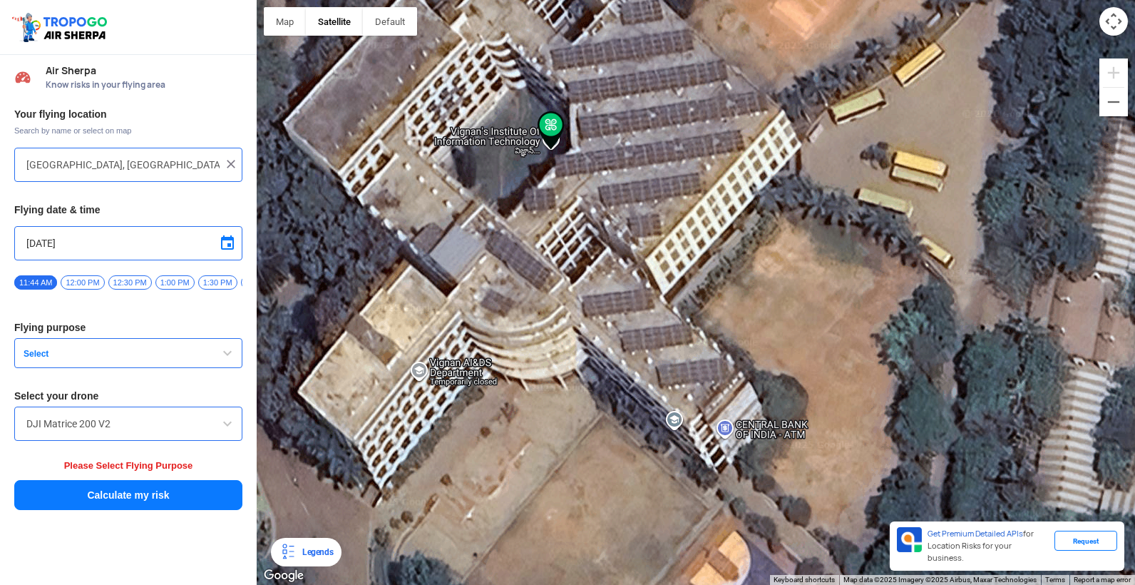
click at [195, 352] on button "Select" at bounding box center [128, 353] width 228 height 30
click at [193, 352] on button "Select" at bounding box center [128, 353] width 228 height 30
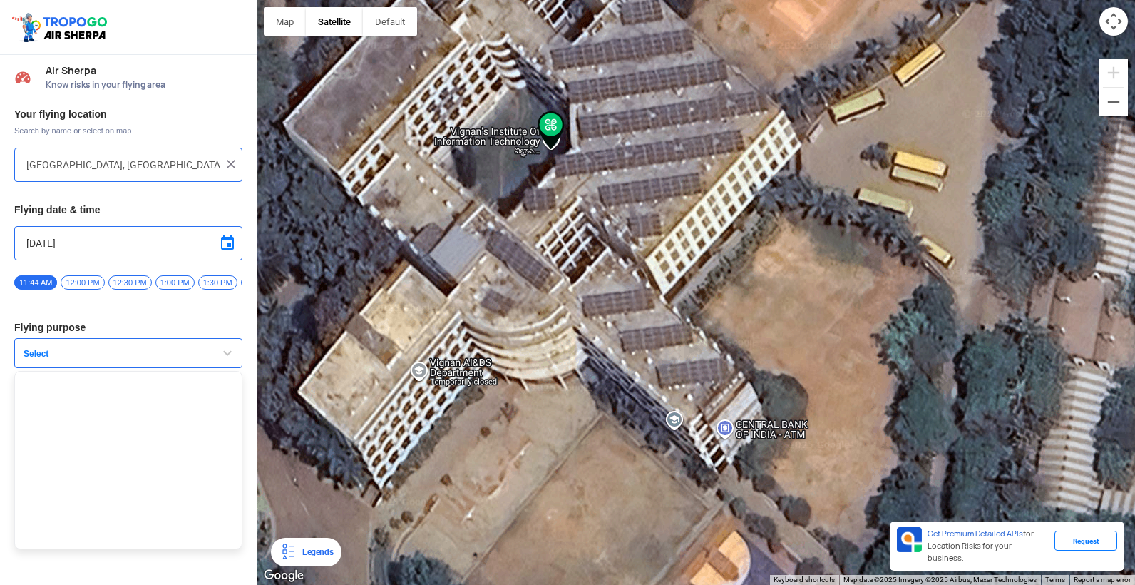
click at [193, 352] on button "Select" at bounding box center [128, 353] width 228 height 30
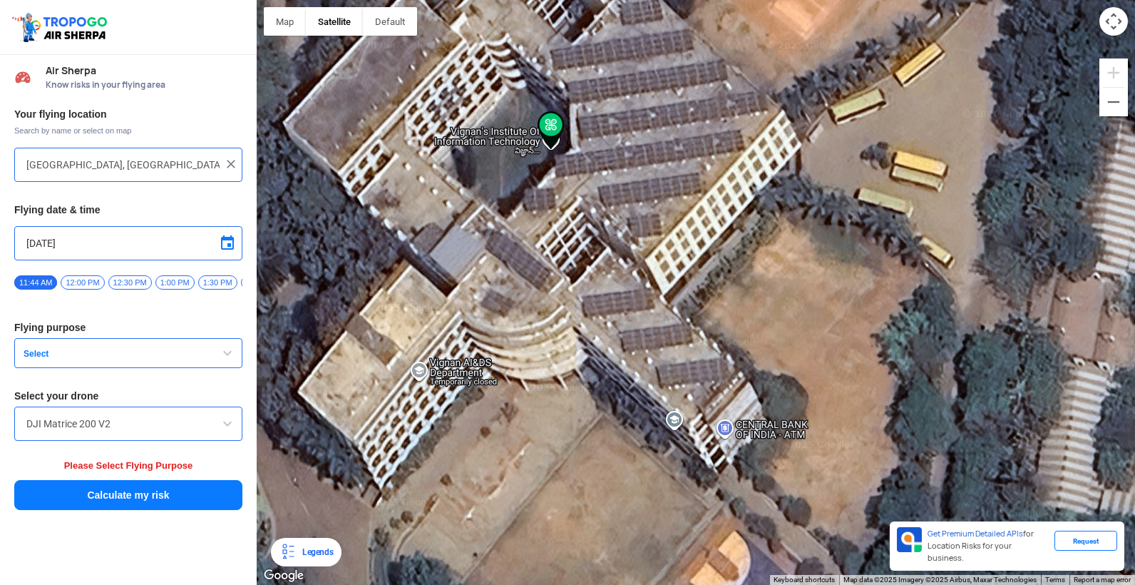
click at [193, 352] on button "Select" at bounding box center [128, 353] width 228 height 30
